Goal: Task Accomplishment & Management: Complete application form

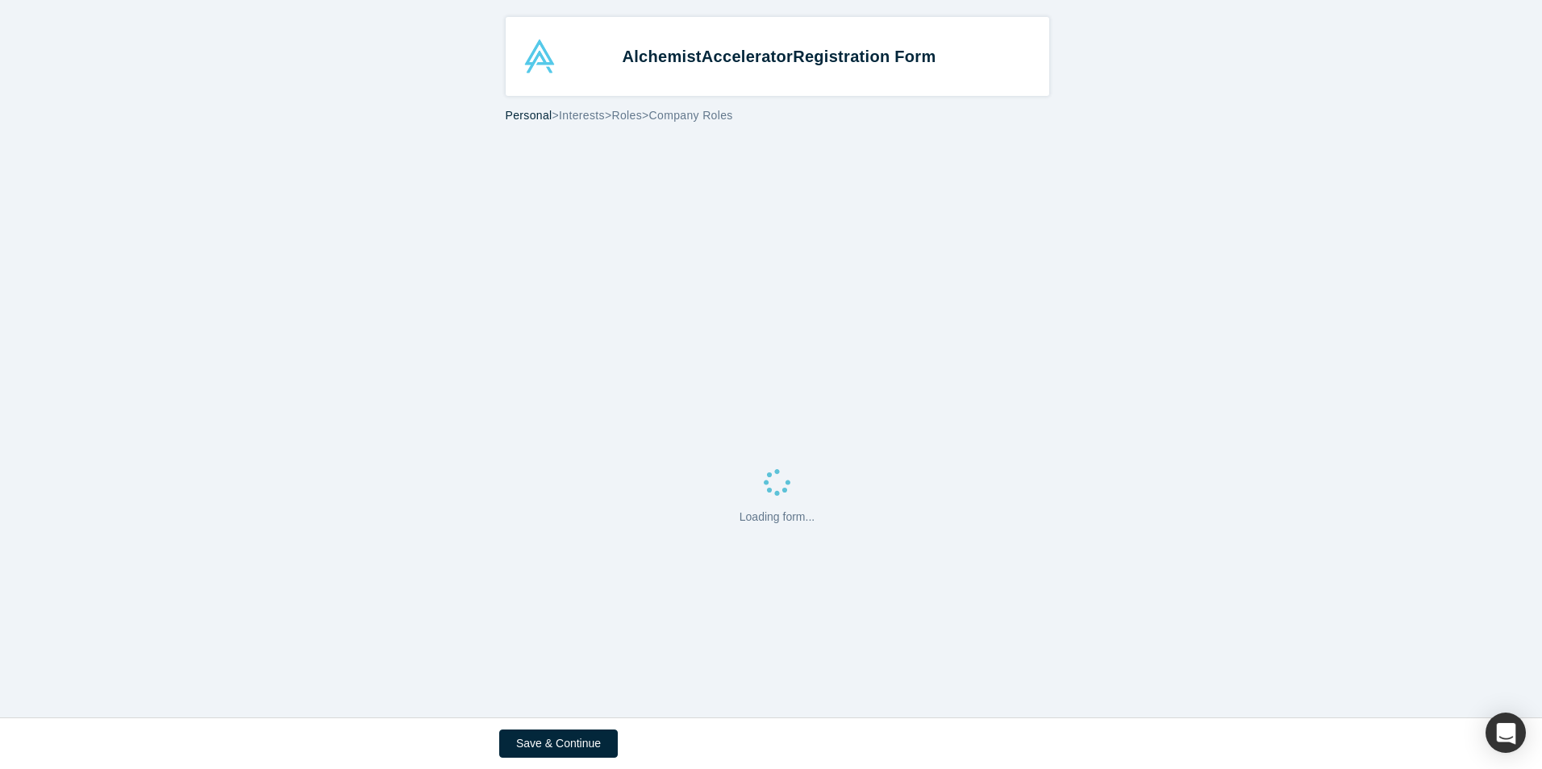
select select "US"
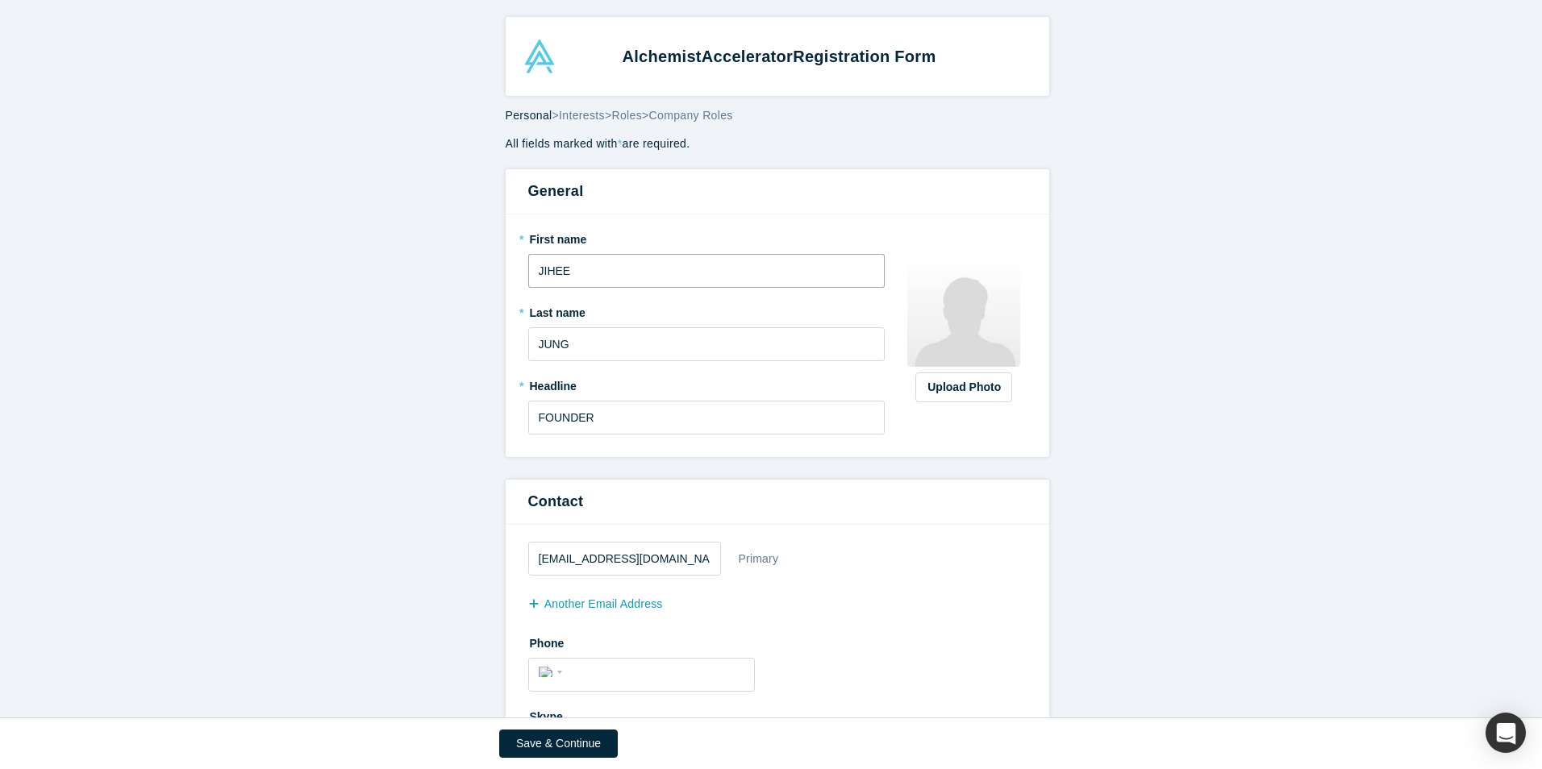
click at [586, 277] on input "JIHEE" at bounding box center [706, 271] width 357 height 34
click at [399, 342] on form "All fields marked with * are required. General * First name [PERSON_NAME] * Las…" at bounding box center [777, 764] width 1554 height 1257
click at [648, 260] on input "JIHEE" at bounding box center [706, 271] width 357 height 34
drag, startPoint x: 348, startPoint y: 314, endPoint x: 356, endPoint y: 308, distance: 9.8
click at [348, 314] on form "All fields marked with * are required. General * First name [PERSON_NAME] * Las…" at bounding box center [777, 764] width 1554 height 1257
